Goal: Information Seeking & Learning: Learn about a topic

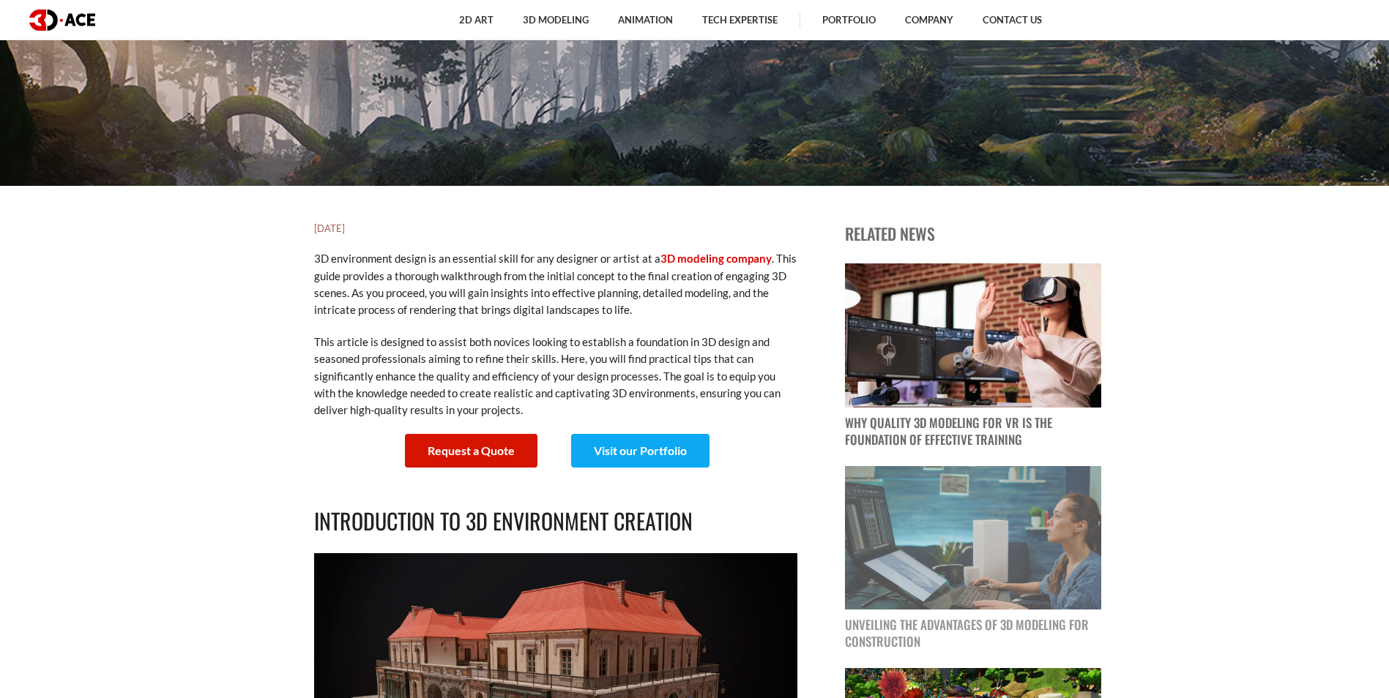
scroll to position [732, 0]
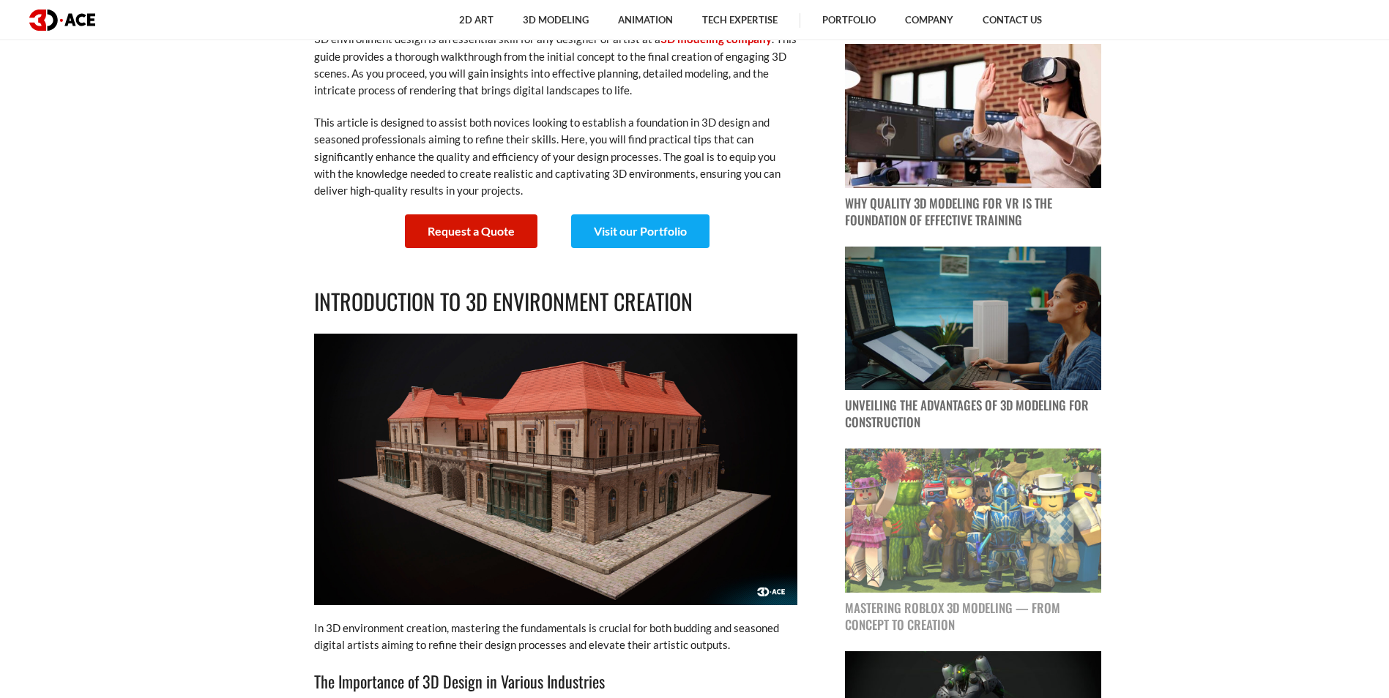
click at [971, 538] on img at bounding box center [973, 521] width 256 height 144
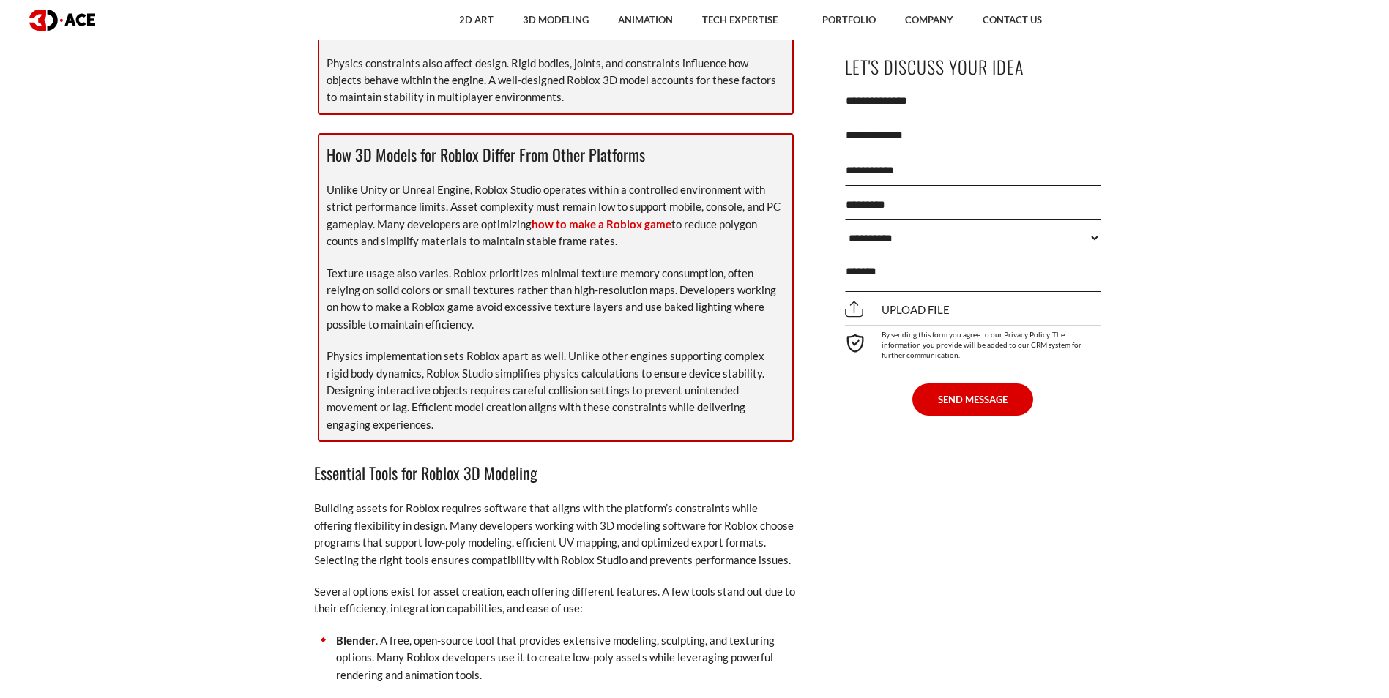
scroll to position [1903, 0]
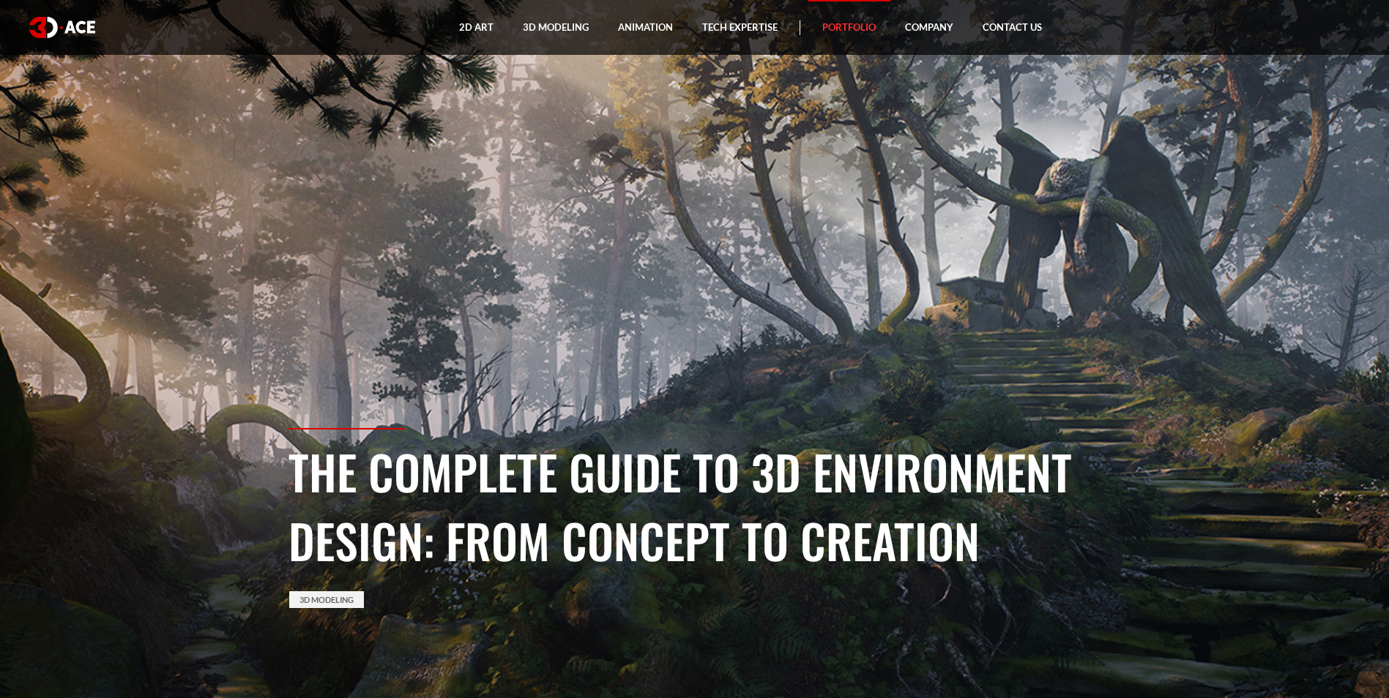
click at [865, 17] on link "Portfolio" at bounding box center [848, 27] width 83 height 55
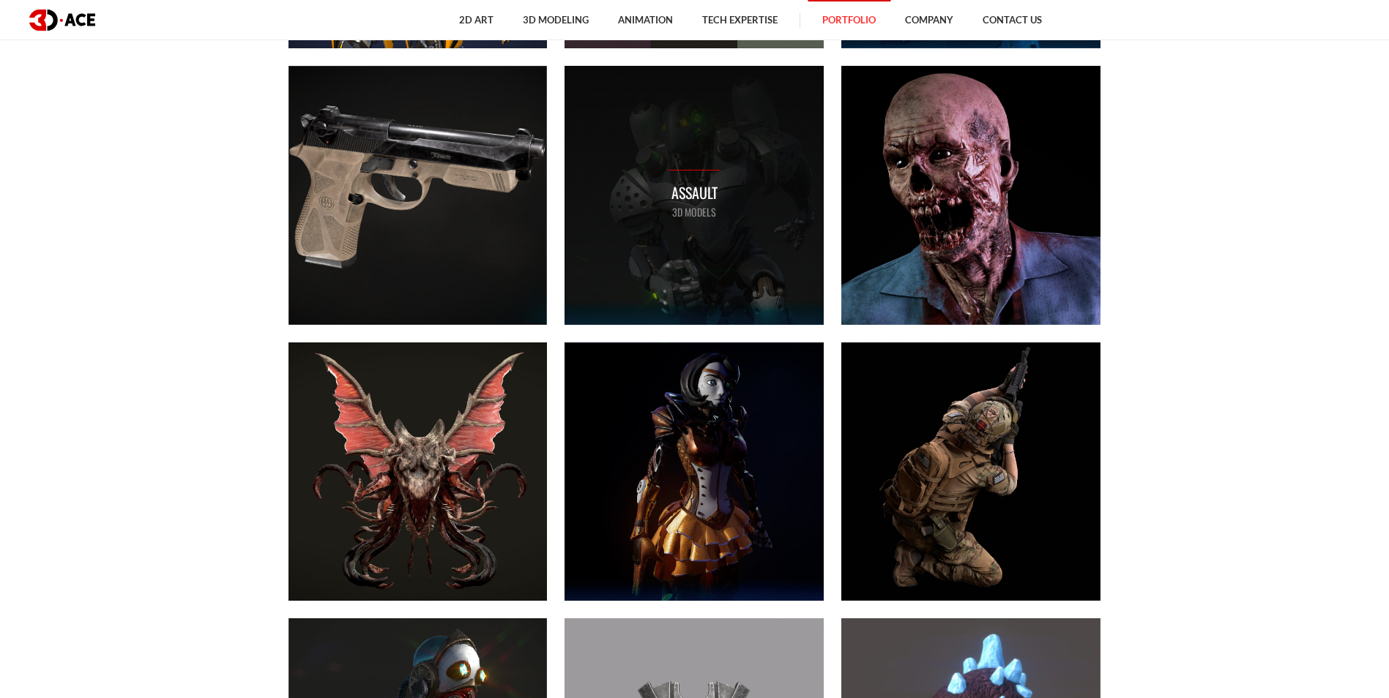
scroll to position [1464, 0]
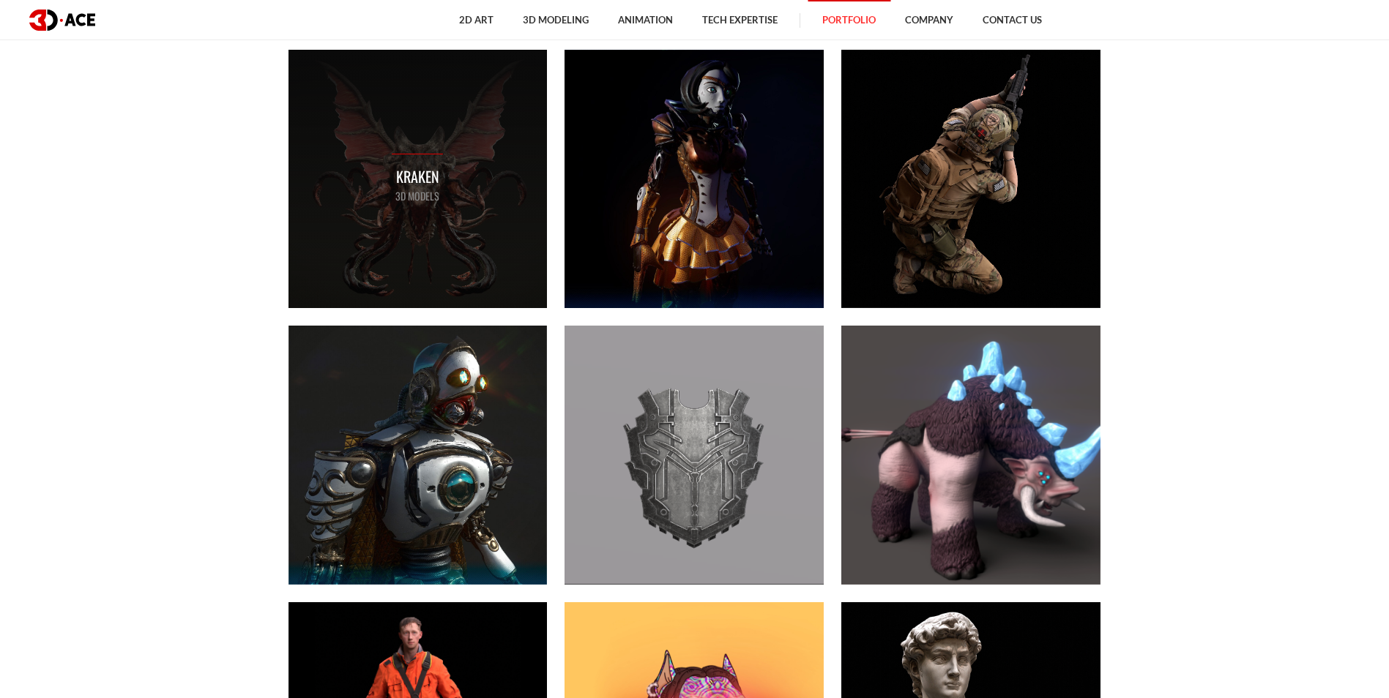
click at [483, 179] on div "Kraken 3D MODELS" at bounding box center [417, 179] width 259 height 259
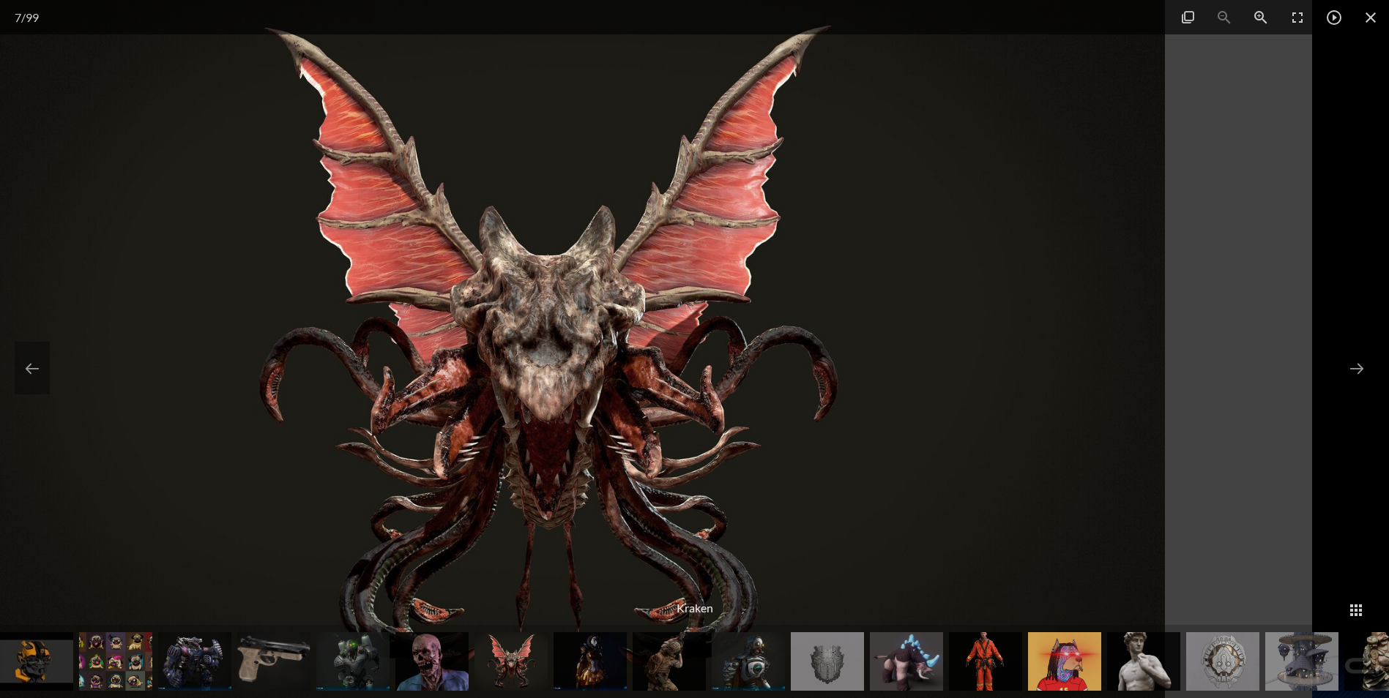
drag, startPoint x: 646, startPoint y: 311, endPoint x: 545, endPoint y: 310, distance: 101.0
click at [545, 310] on img at bounding box center [544, 349] width 1242 height 698
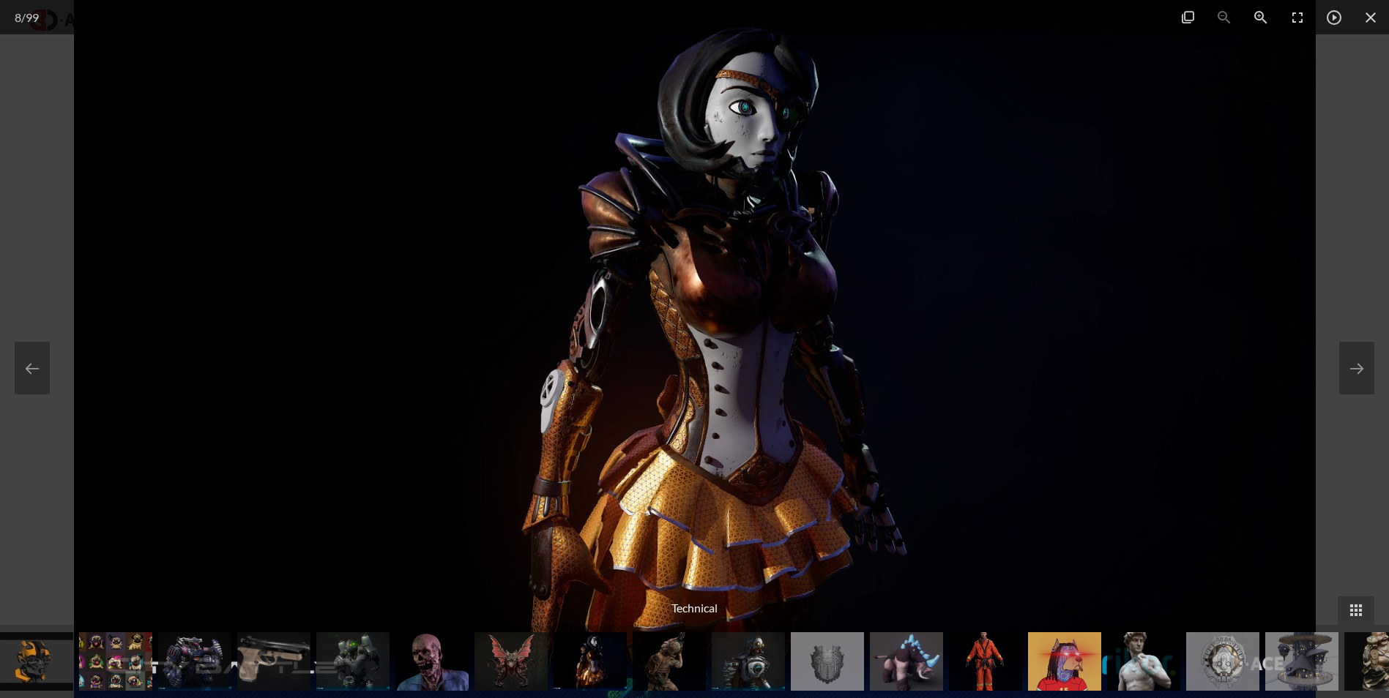
drag, startPoint x: 569, startPoint y: 302, endPoint x: 1228, endPoint y: 362, distance: 661.6
click at [1091, 362] on img at bounding box center [695, 349] width 1242 height 698
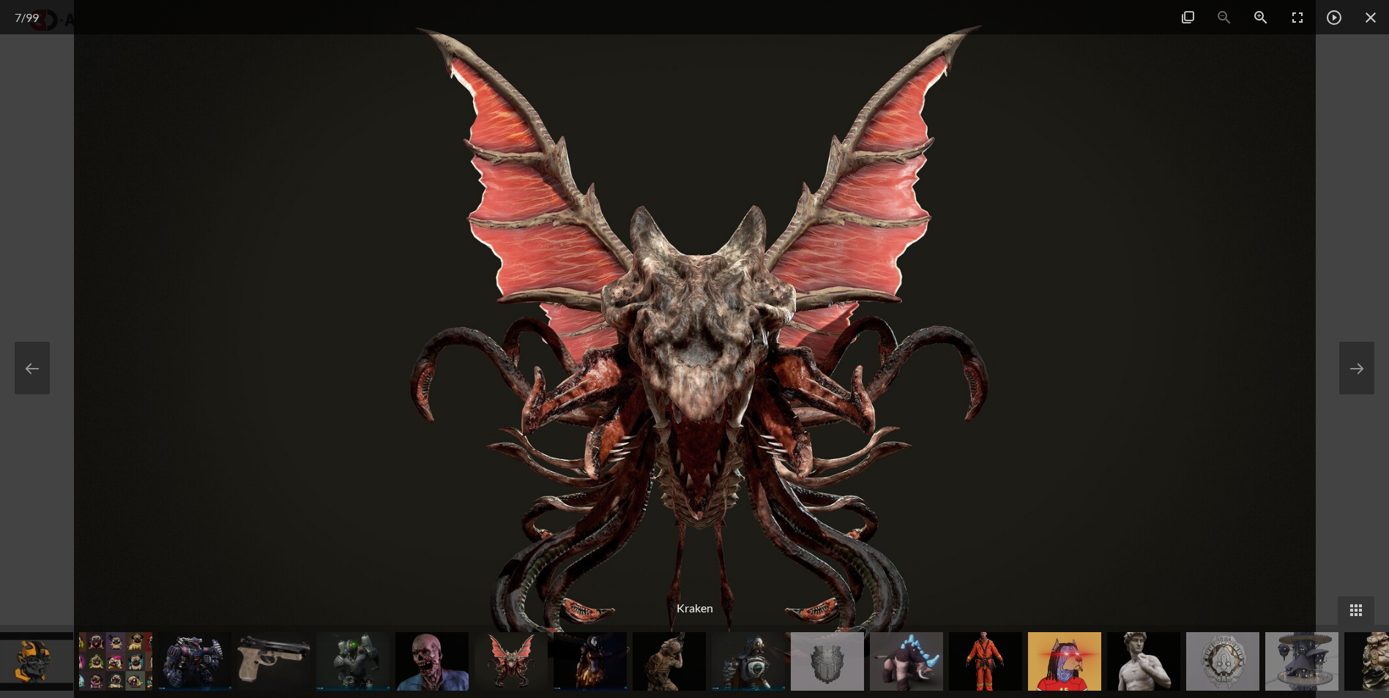
click at [43, 85] on div at bounding box center [694, 349] width 1389 height 698
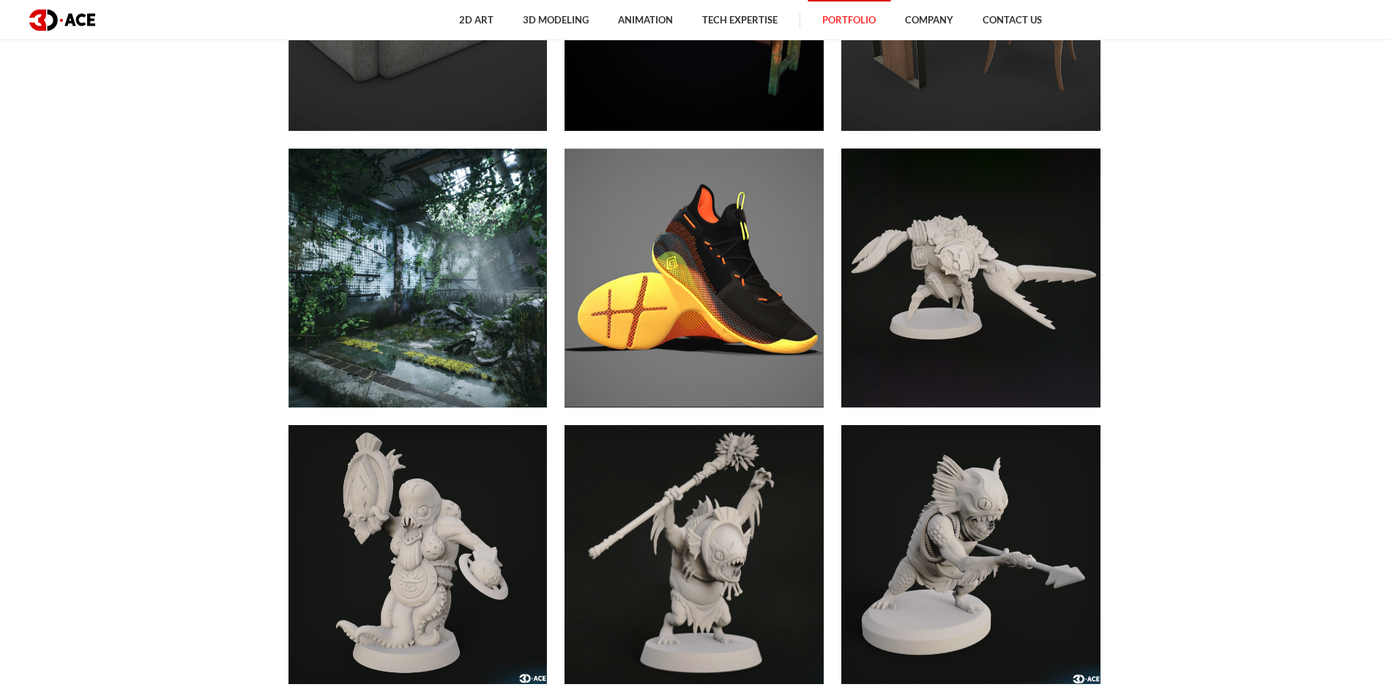
scroll to position [6003, 0]
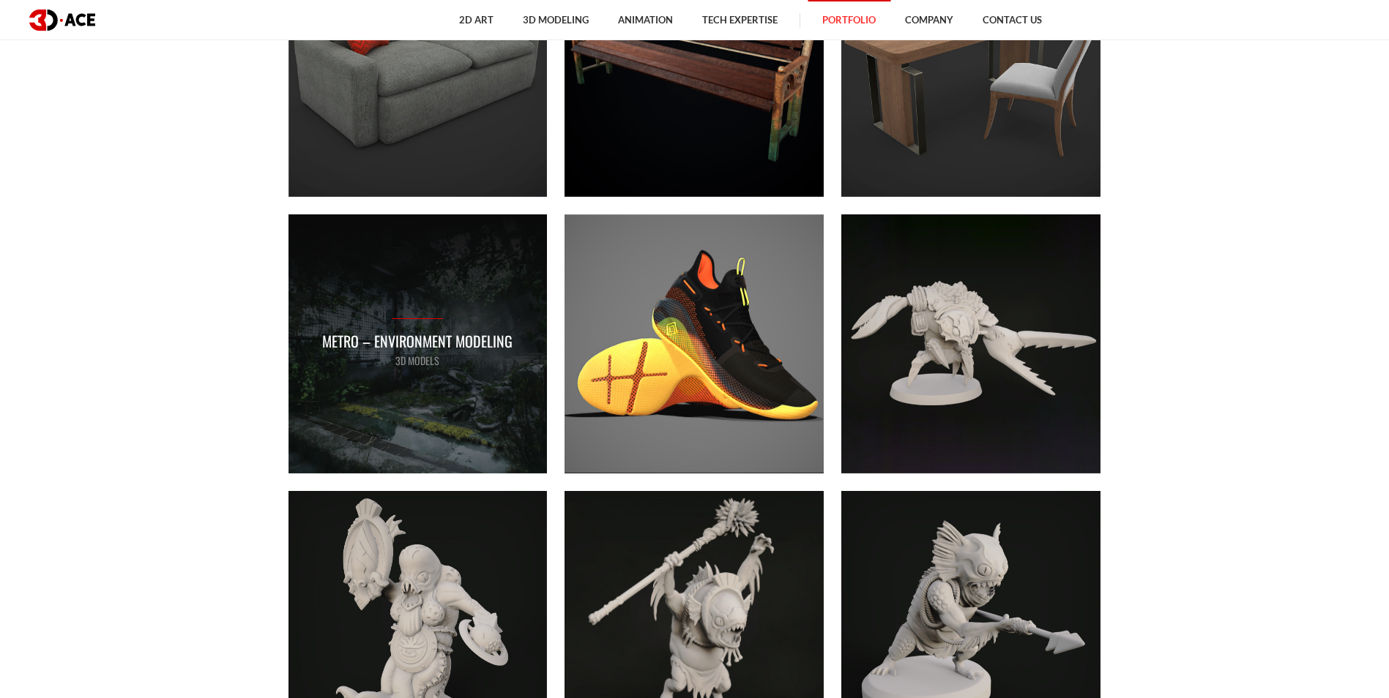
click at [433, 357] on p "3D MODELS" at bounding box center [417, 361] width 190 height 16
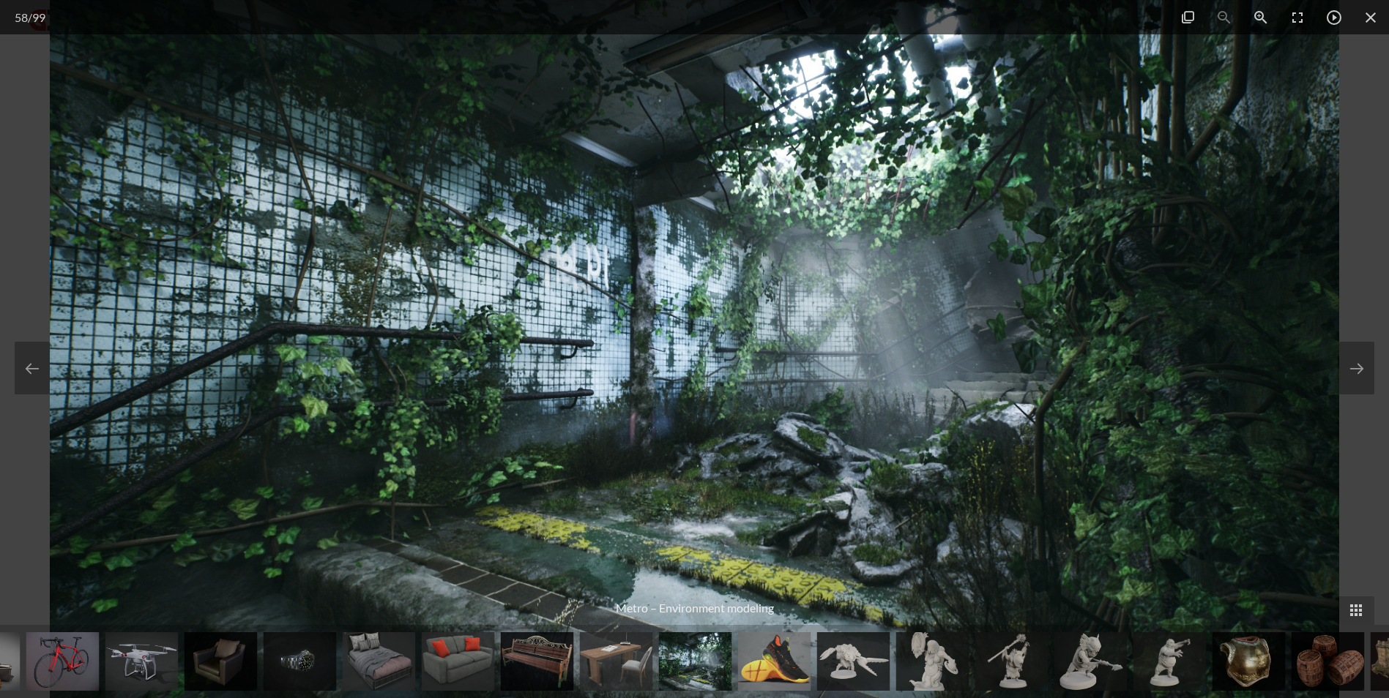
scroll to position [6003, 0]
click at [1378, 11] on span at bounding box center [1370, 17] width 37 height 34
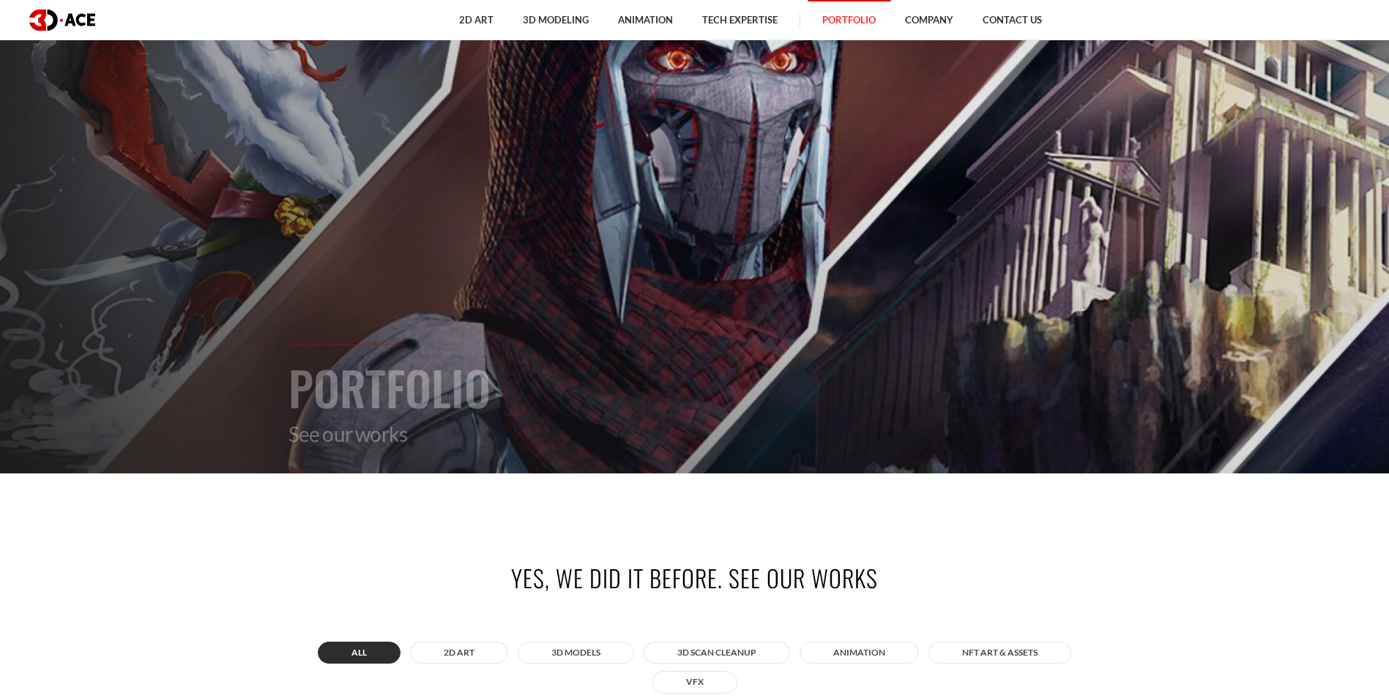
scroll to position [439, 0]
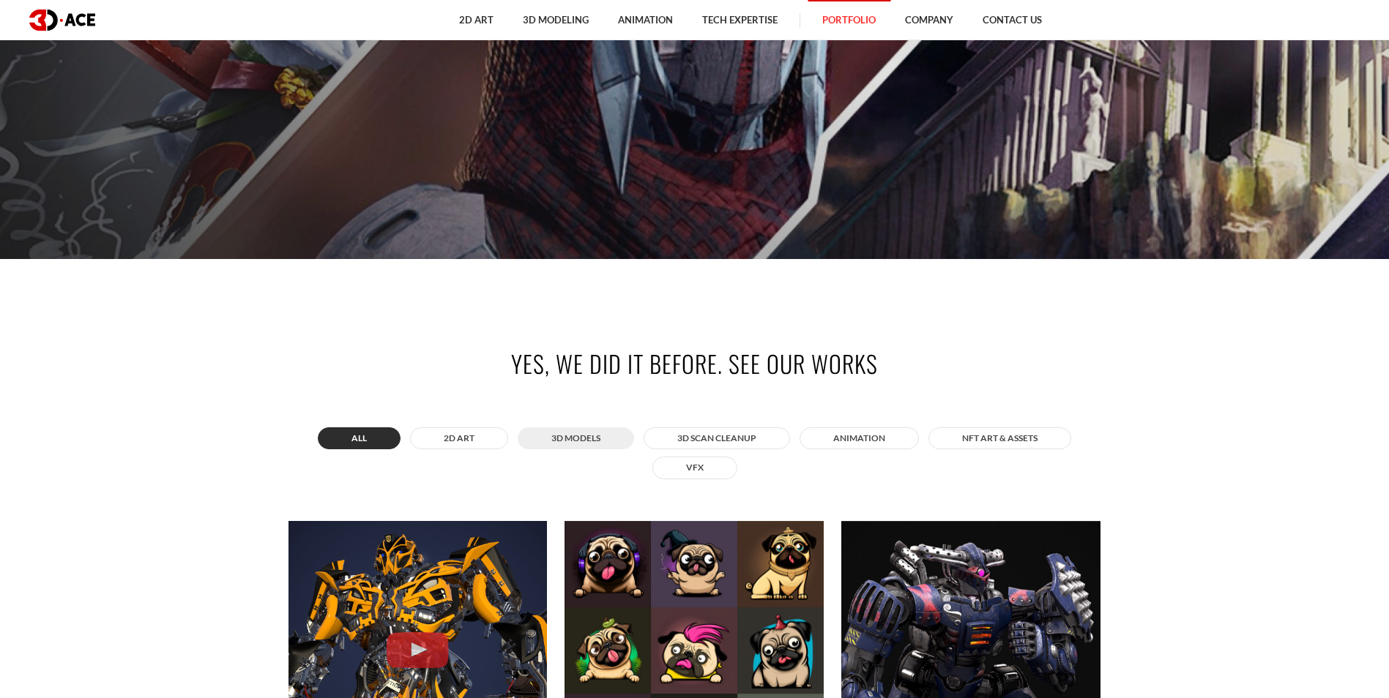
click at [589, 447] on button "3D MODELS" at bounding box center [576, 439] width 116 height 22
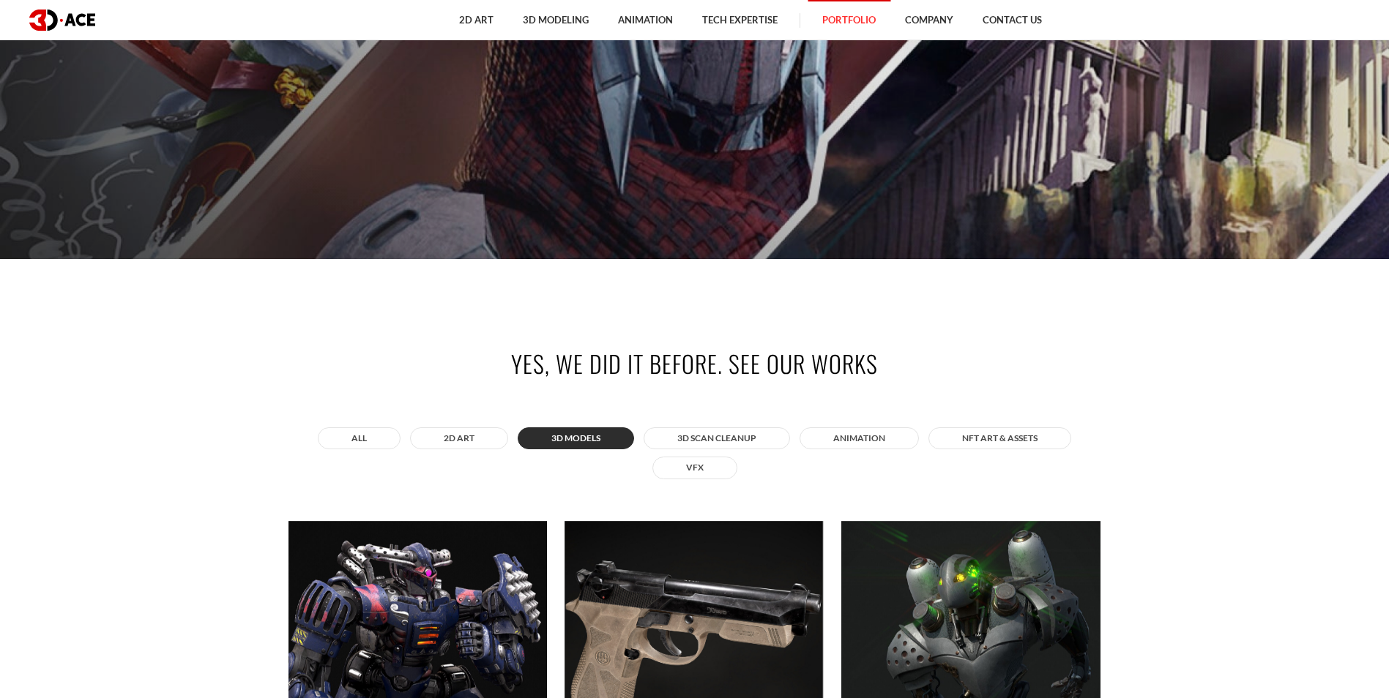
click at [815, 453] on div "All 2D ART 3D MODELS 3D Scan Cleanup ANIMATION NFT art & assets VFX" at bounding box center [694, 453] width 813 height 59
click at [837, 445] on button "ANIMATION" at bounding box center [858, 439] width 119 height 22
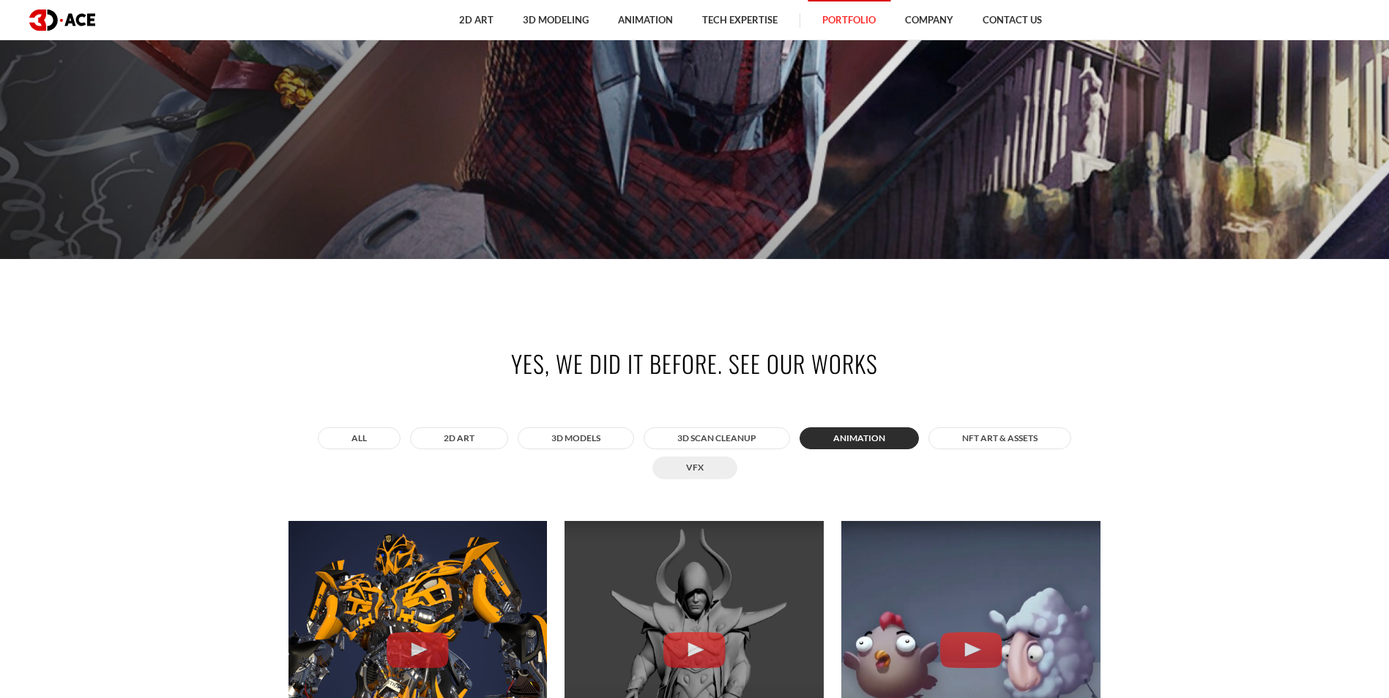
click at [695, 466] on button "VFX" at bounding box center [694, 468] width 85 height 22
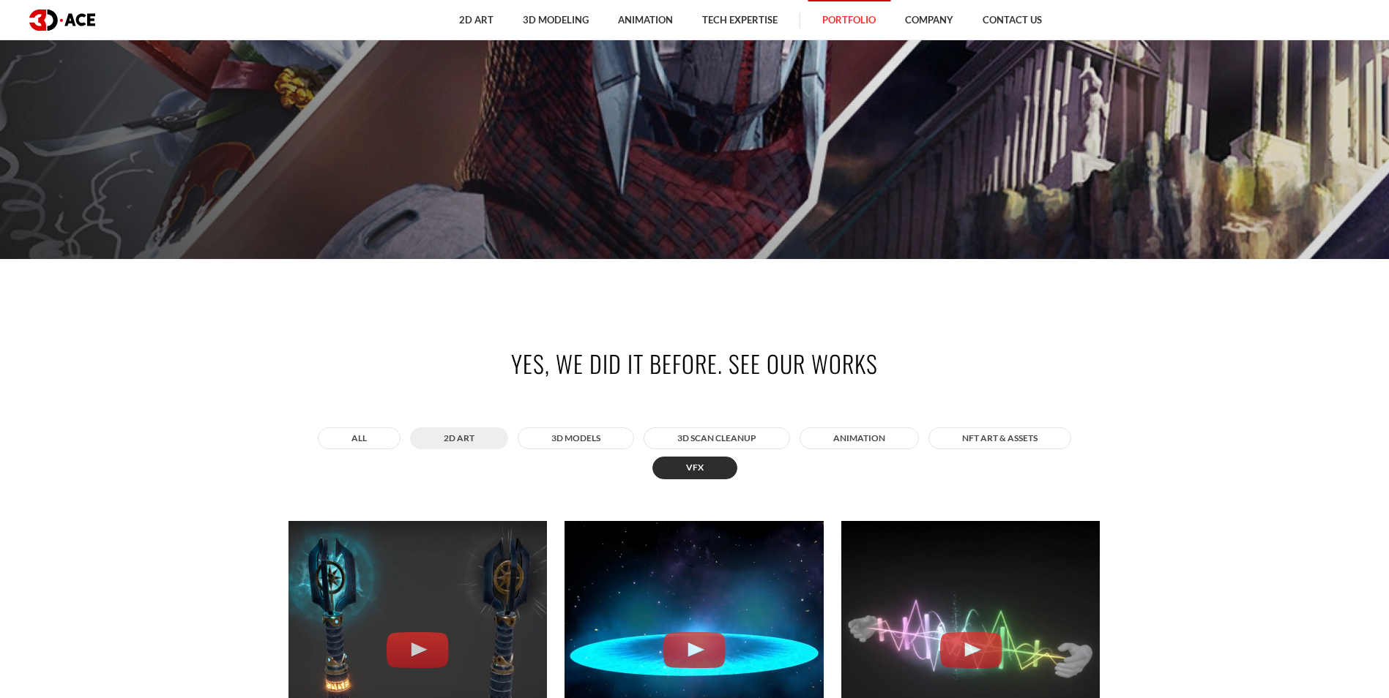
click at [494, 431] on button "2D ART" at bounding box center [459, 439] width 98 height 22
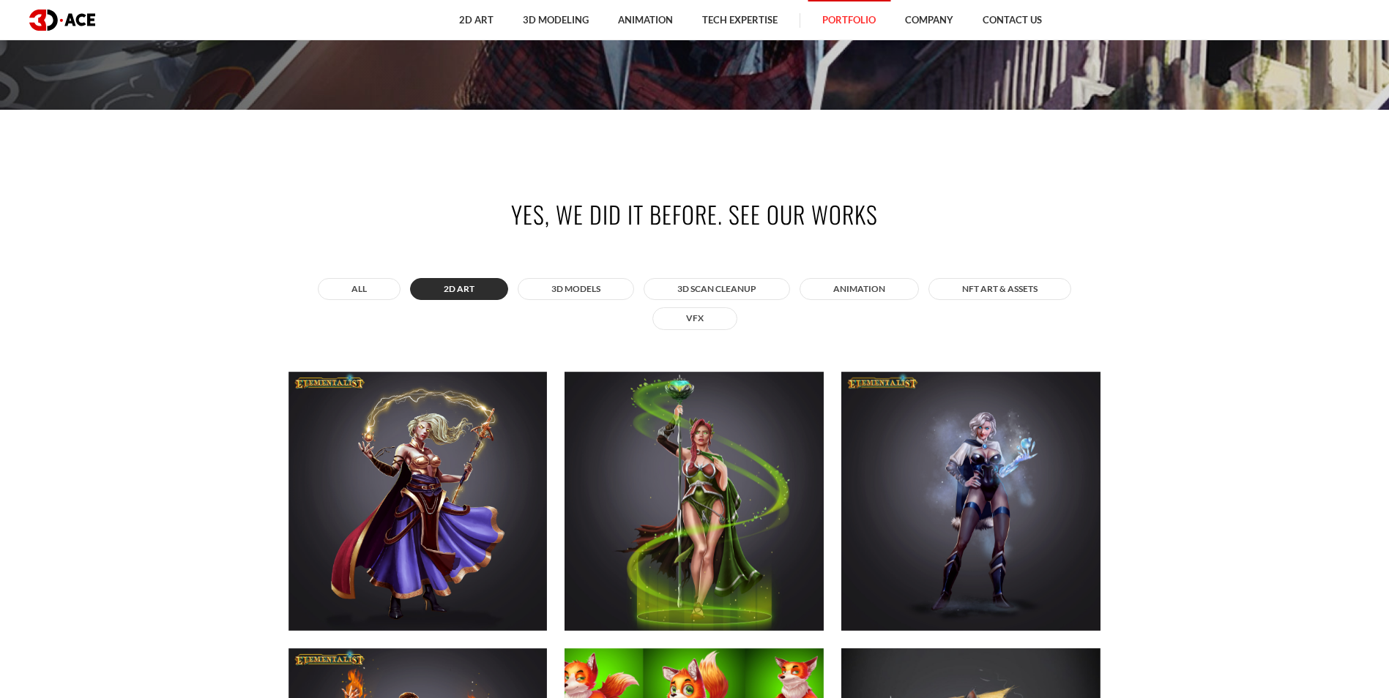
scroll to position [805, 0]
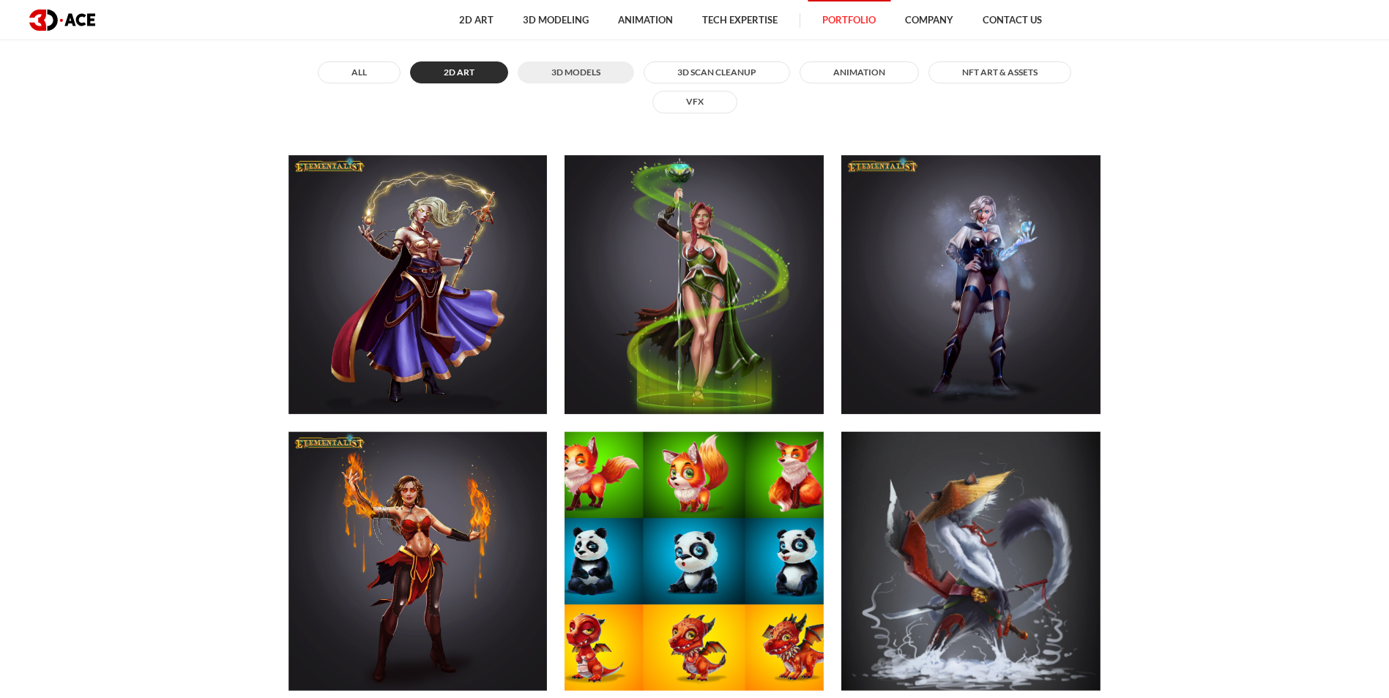
click at [597, 75] on button "3D MODELS" at bounding box center [576, 72] width 116 height 22
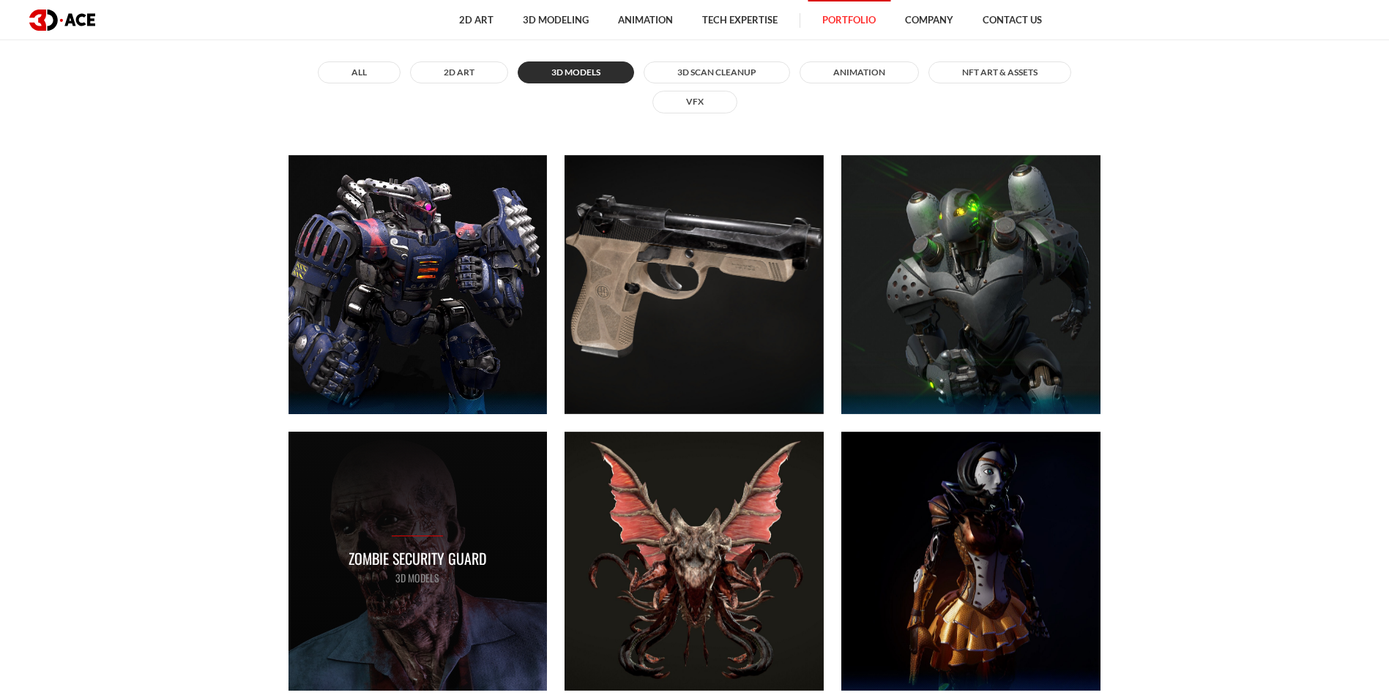
click at [403, 603] on div "Zombie security guard 3D MODELS" at bounding box center [417, 561] width 259 height 259
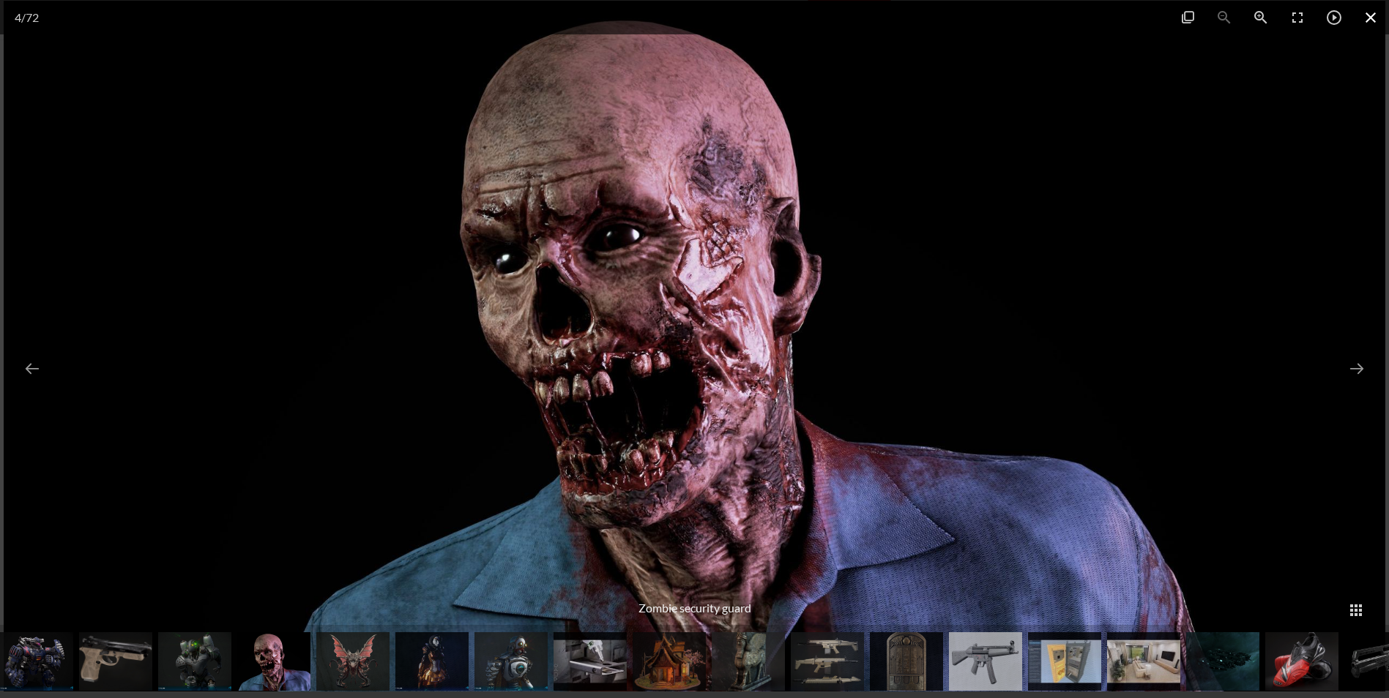
click at [1371, 24] on span at bounding box center [1370, 17] width 37 height 34
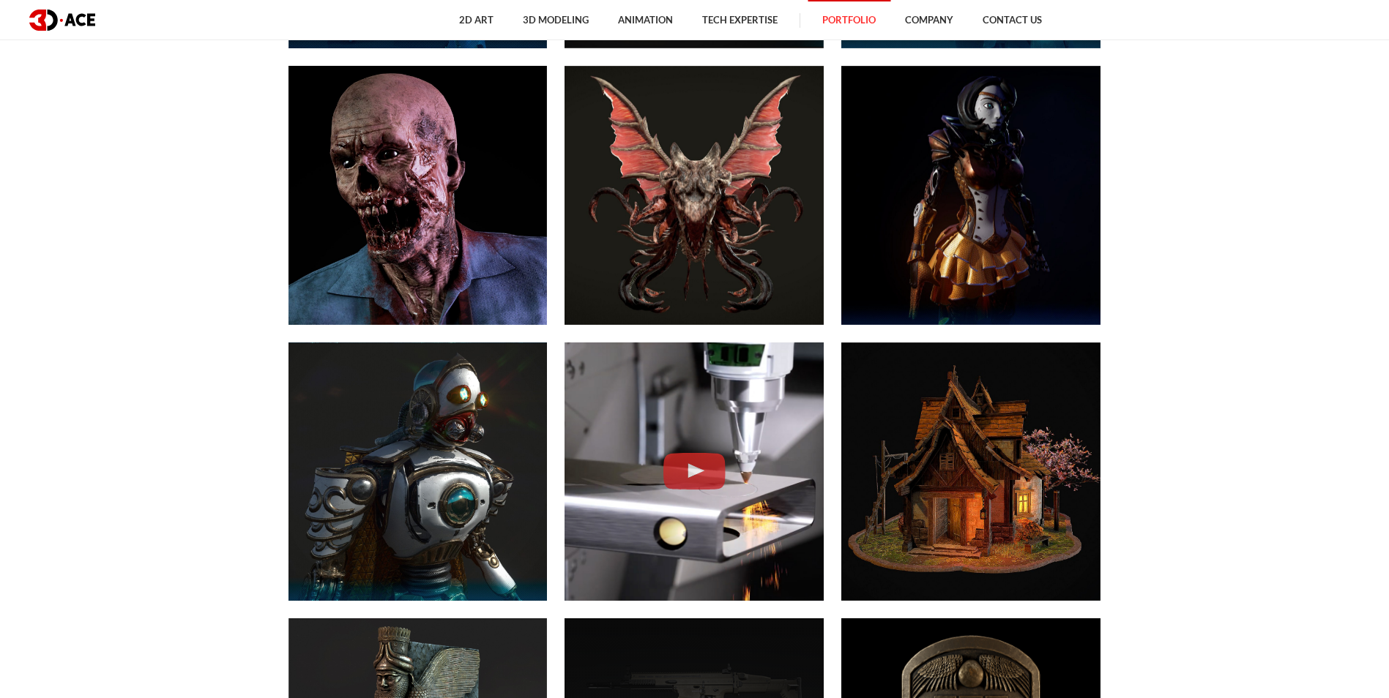
scroll to position [805, 0]
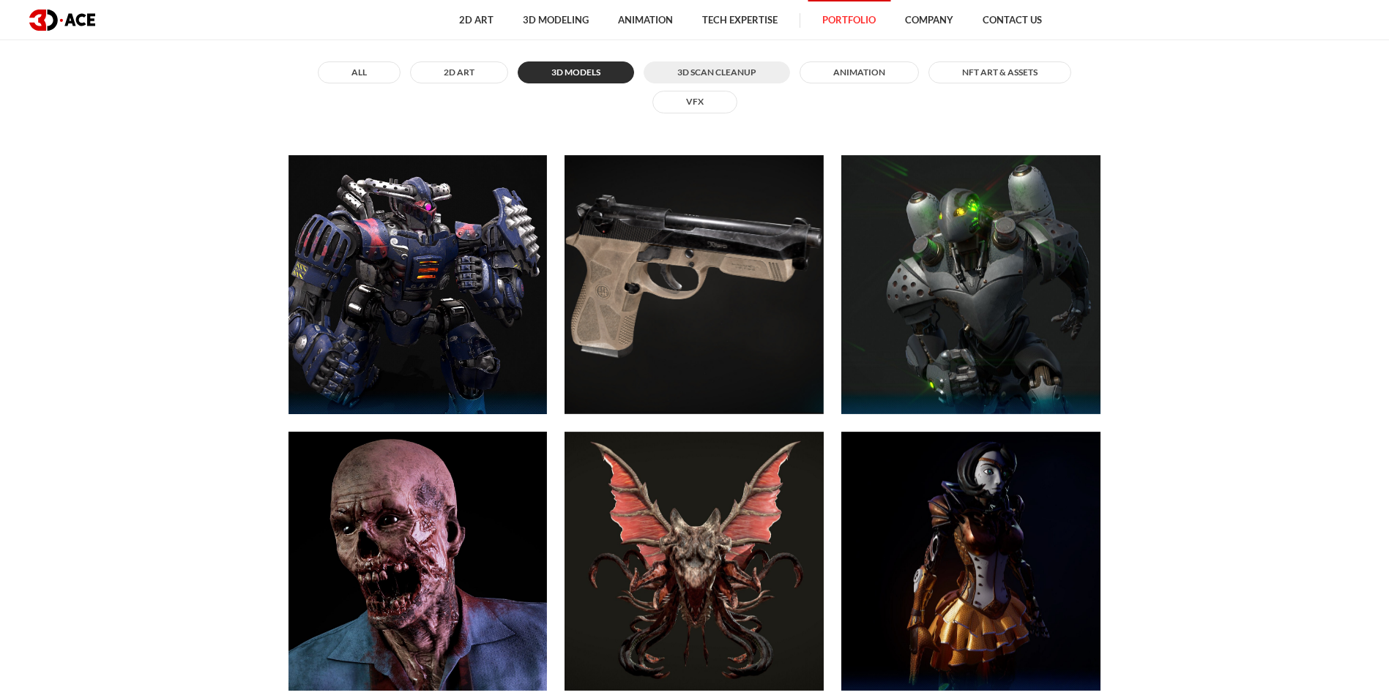
click at [714, 75] on button "3D Scan Cleanup" at bounding box center [716, 72] width 146 height 22
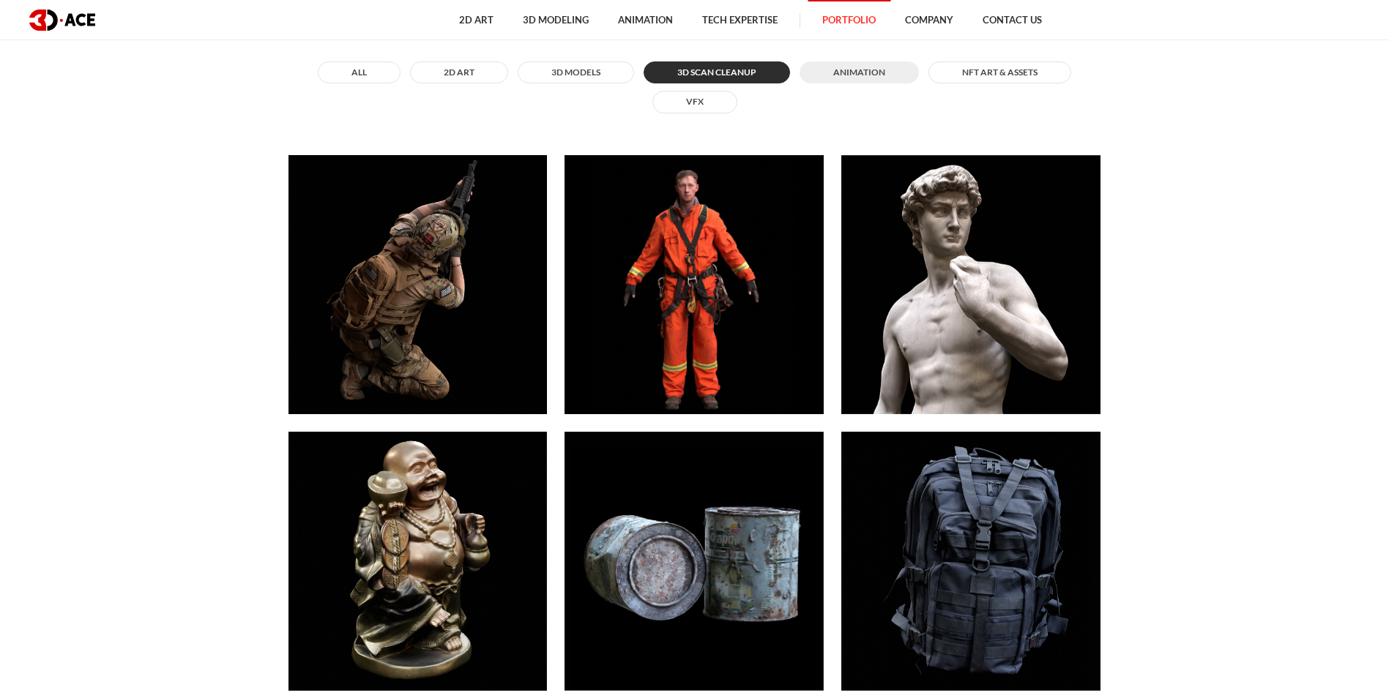
click at [860, 72] on button "ANIMATION" at bounding box center [858, 72] width 119 height 22
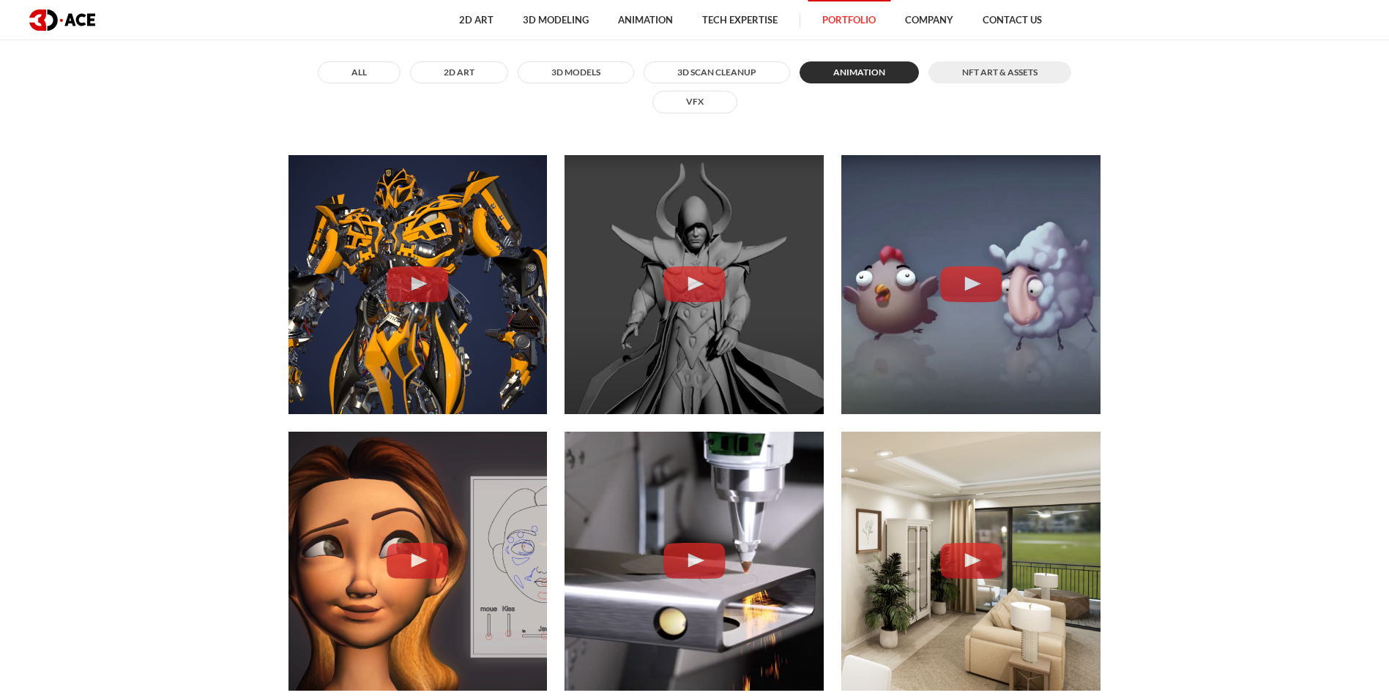
click at [991, 72] on button "NFT art & assets" at bounding box center [999, 72] width 143 height 22
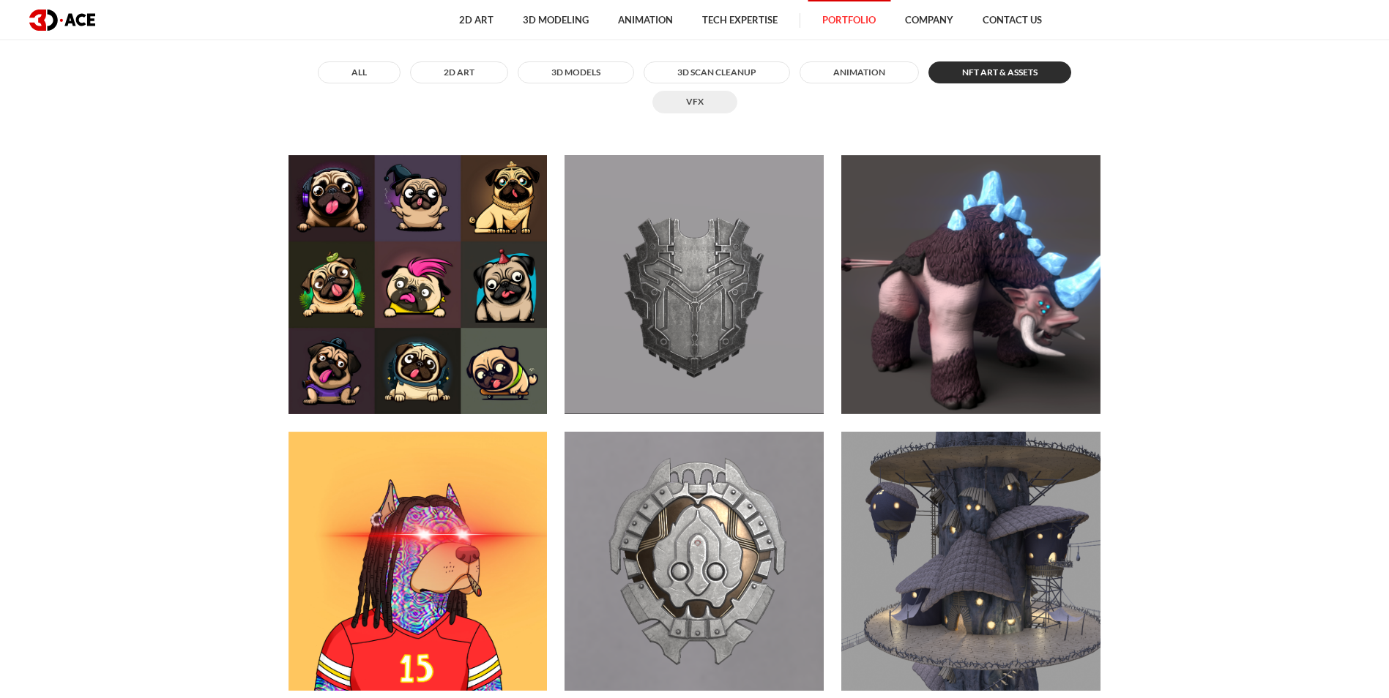
click at [696, 111] on button "VFX" at bounding box center [694, 102] width 85 height 22
